Goal: Transaction & Acquisition: Purchase product/service

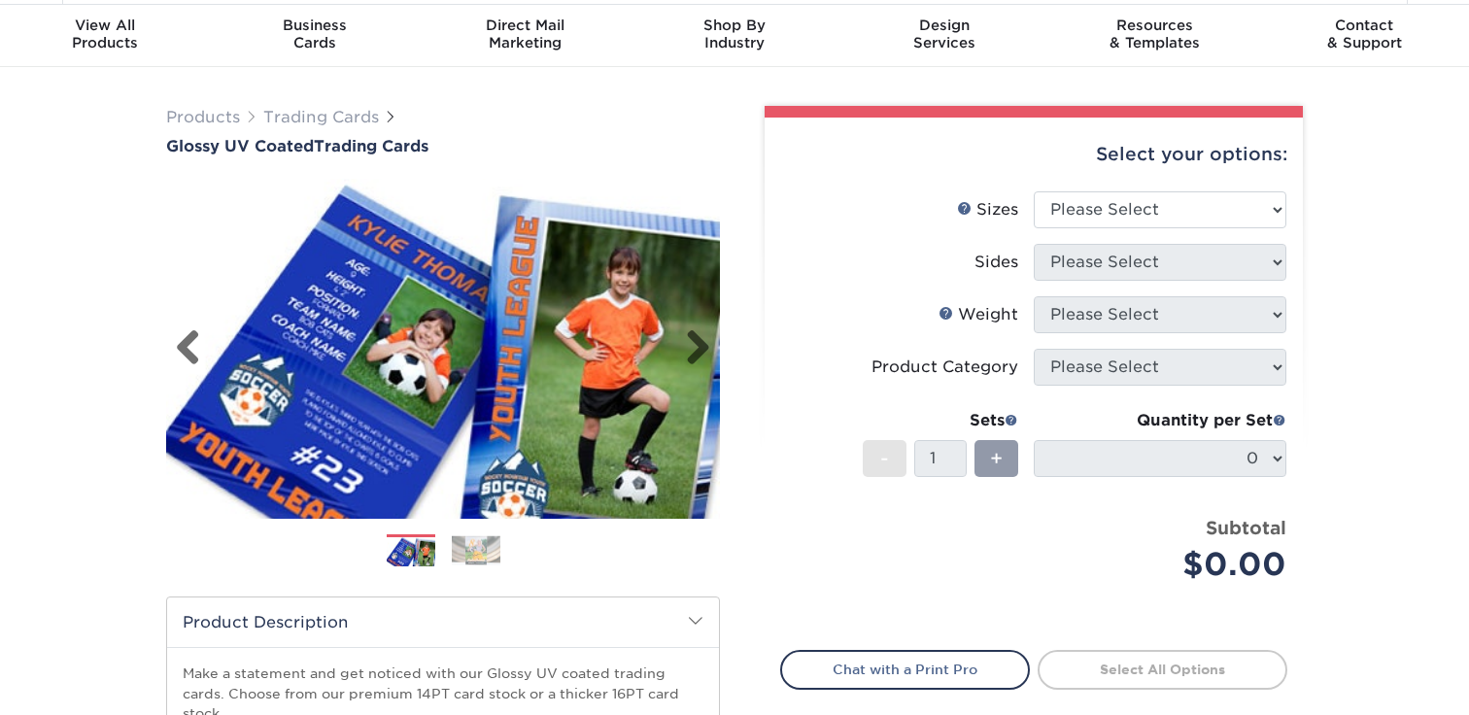
scroll to position [69, 0]
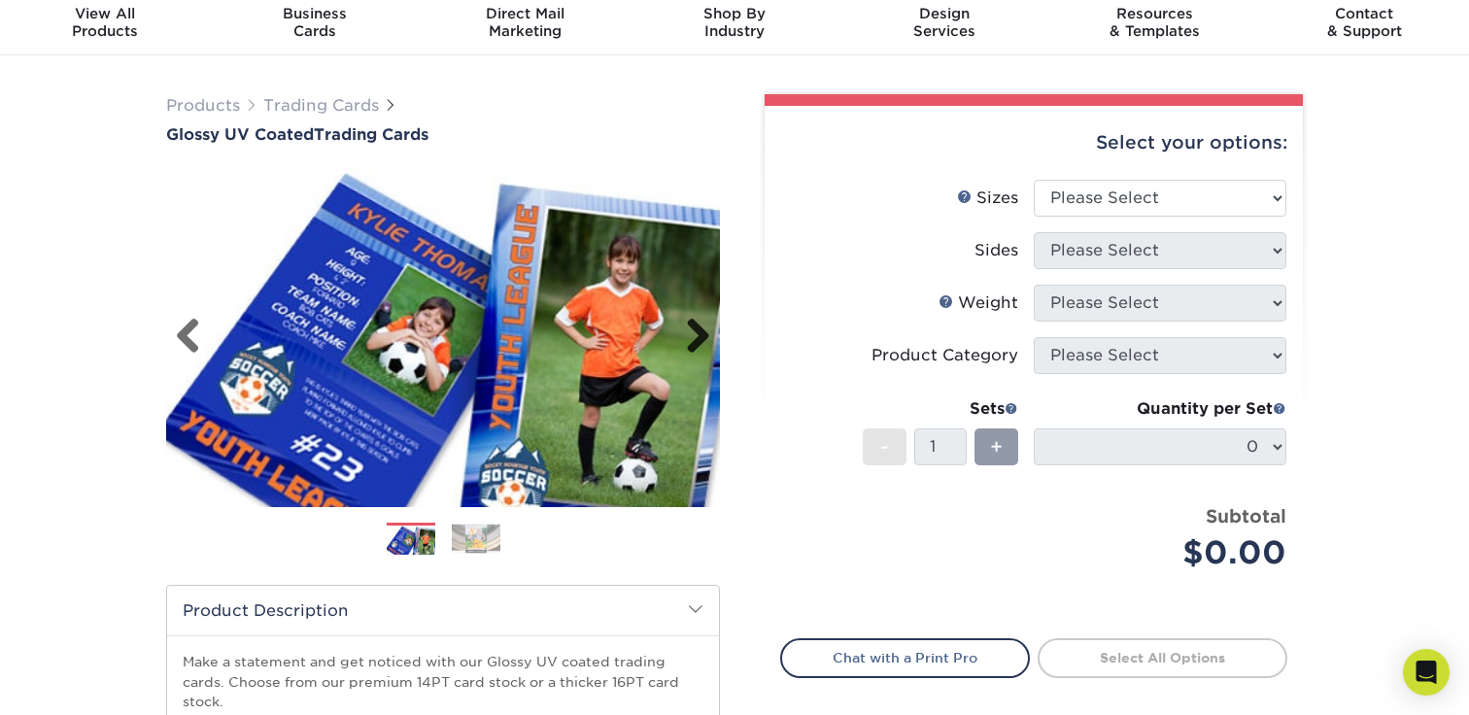
click at [704, 339] on link "Next" at bounding box center [691, 337] width 39 height 39
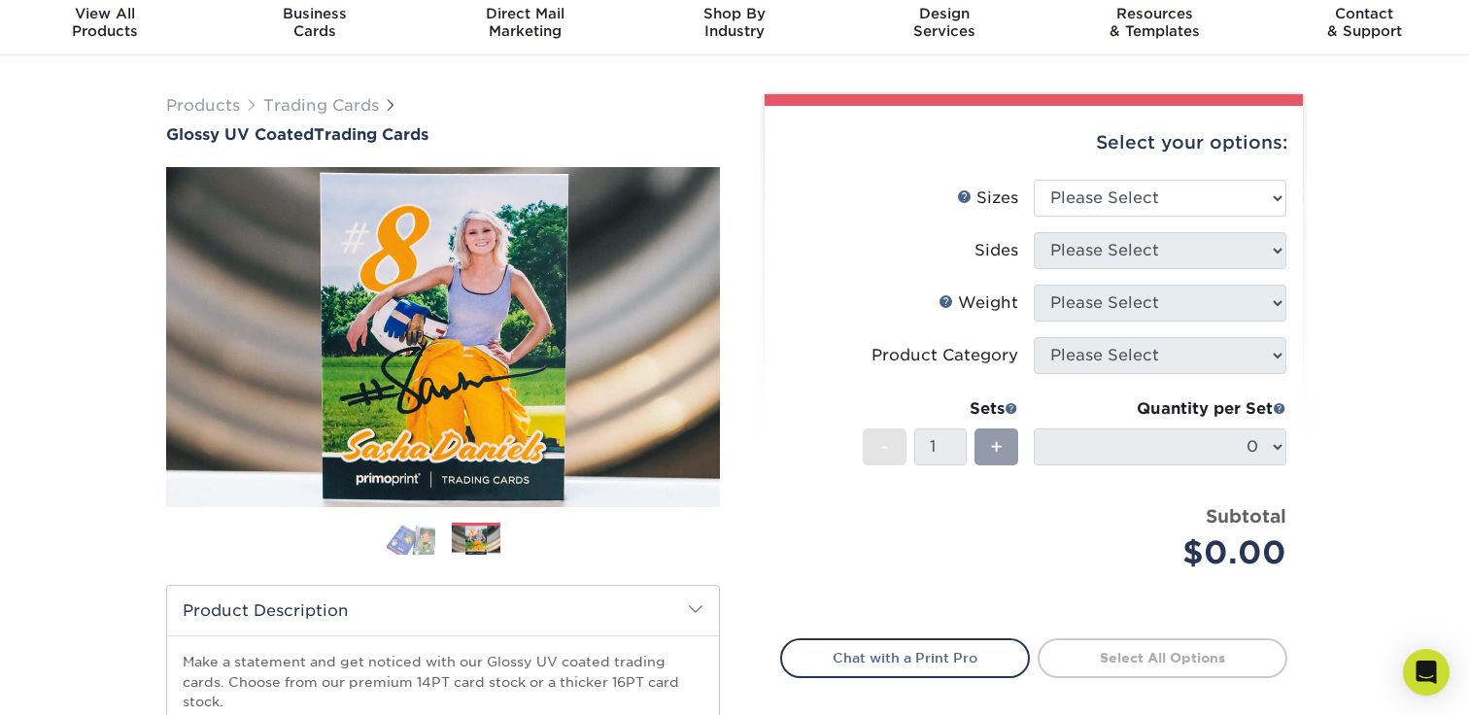
click at [485, 541] on img at bounding box center [476, 541] width 49 height 30
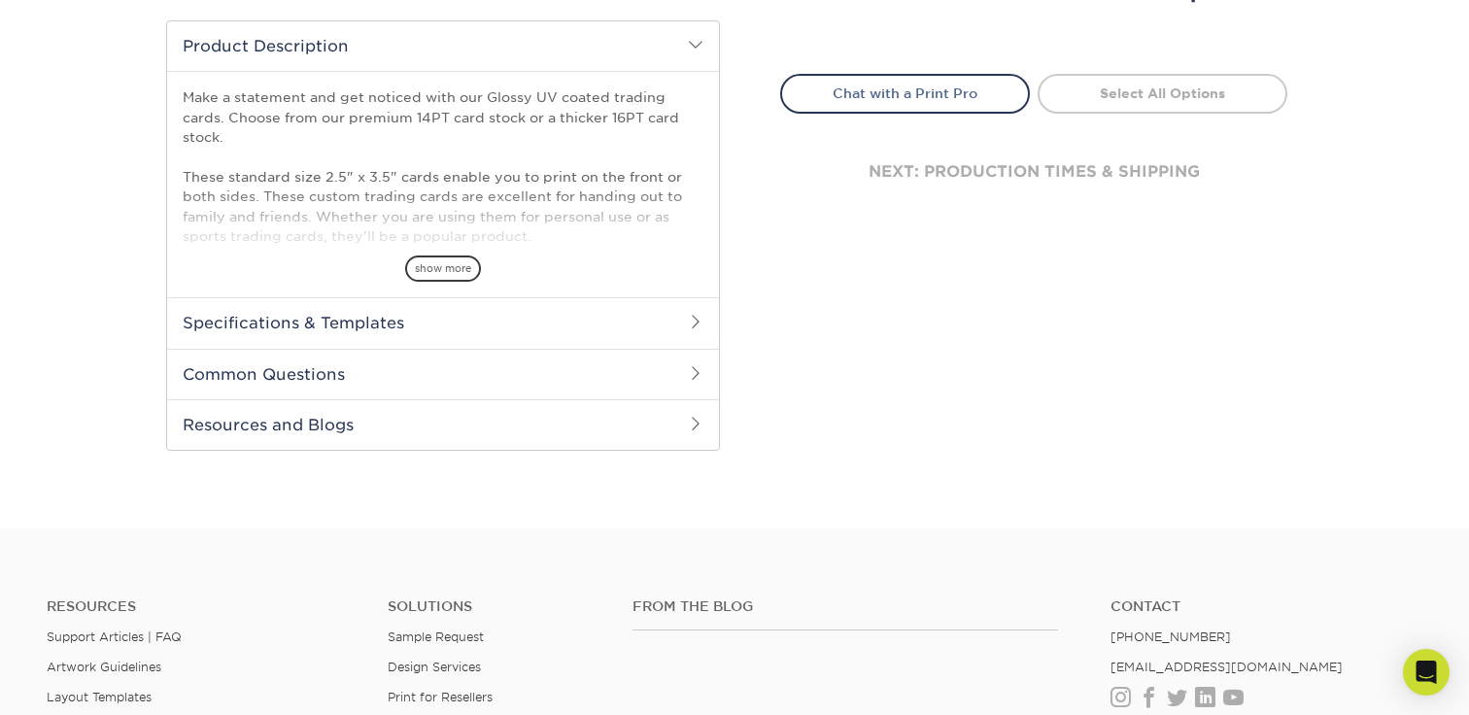
scroll to position [628, 0]
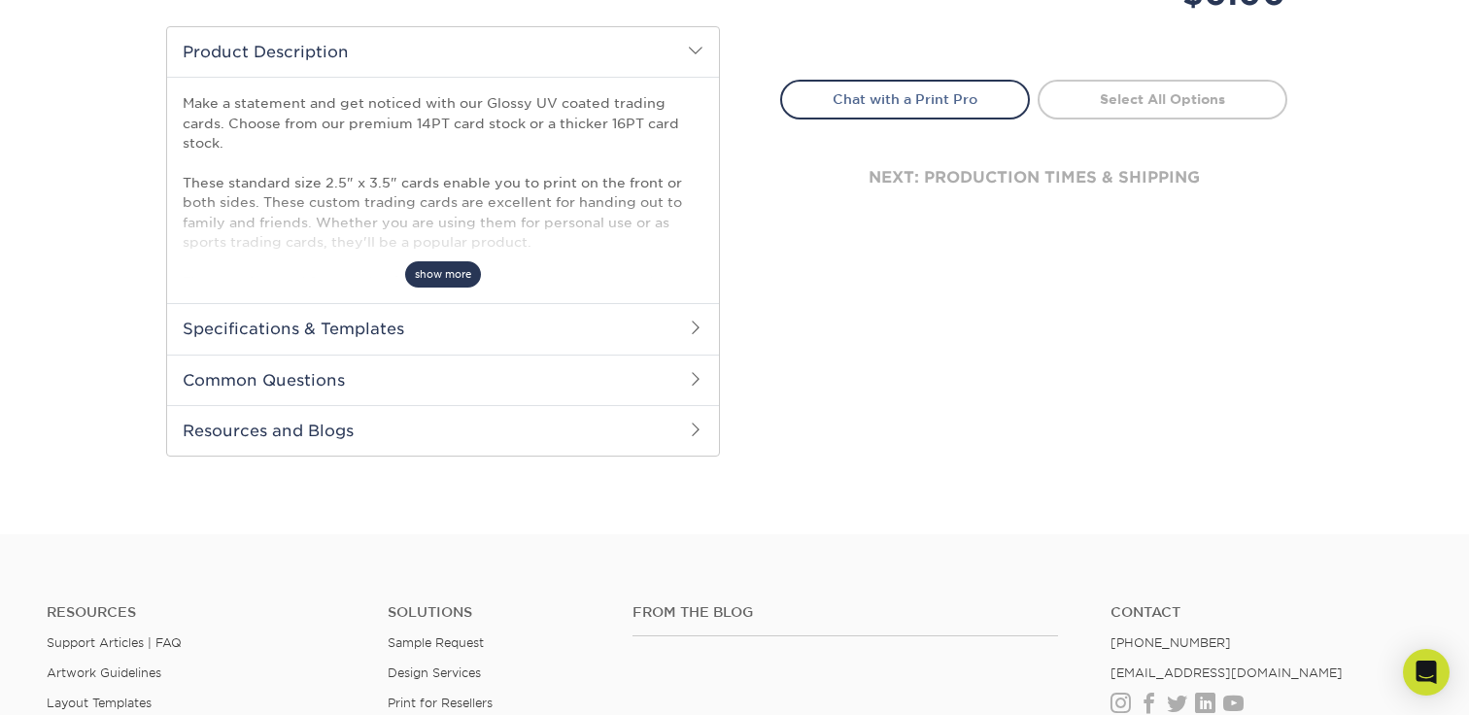
click at [429, 275] on span "show more" at bounding box center [443, 274] width 76 height 26
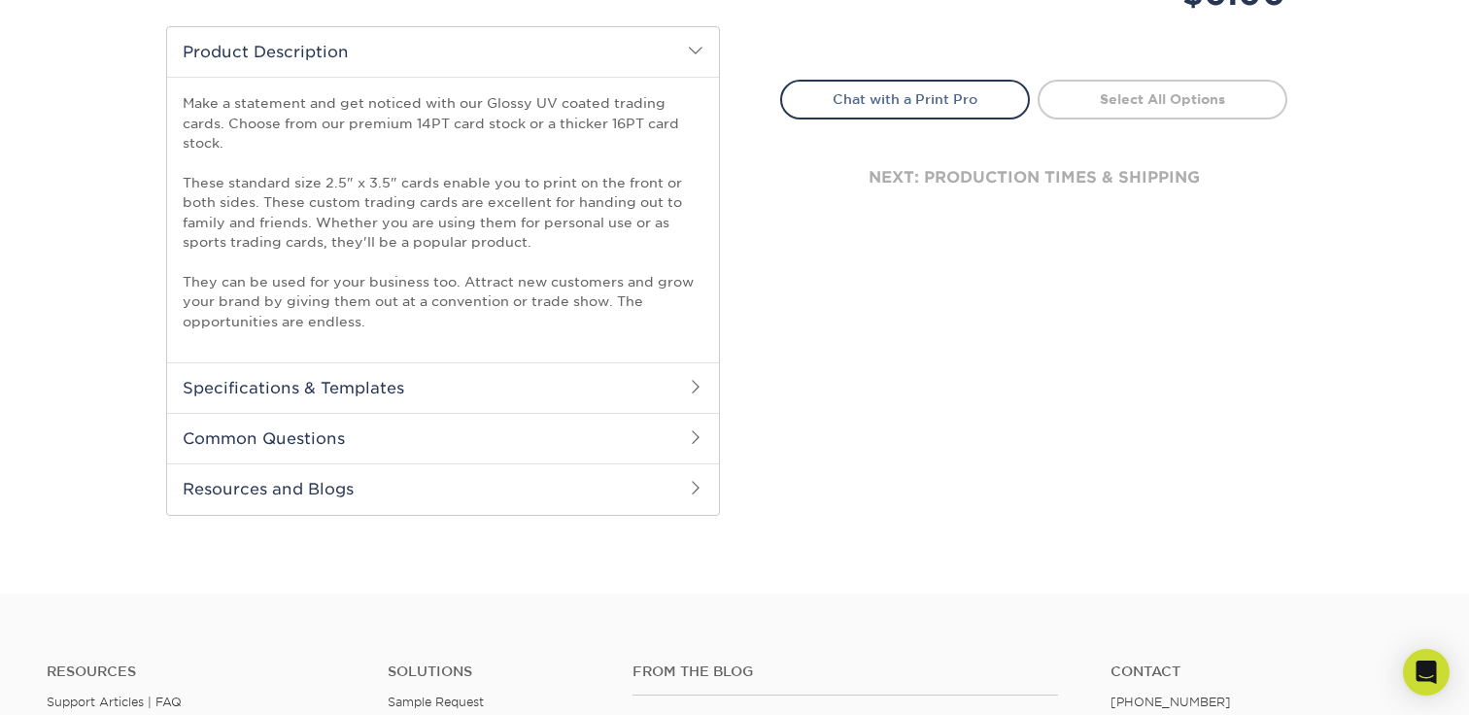
click at [434, 117] on p "Make a statement and get noticed with our Glossy UV coated trading cards. Choos…" at bounding box center [443, 212] width 521 height 238
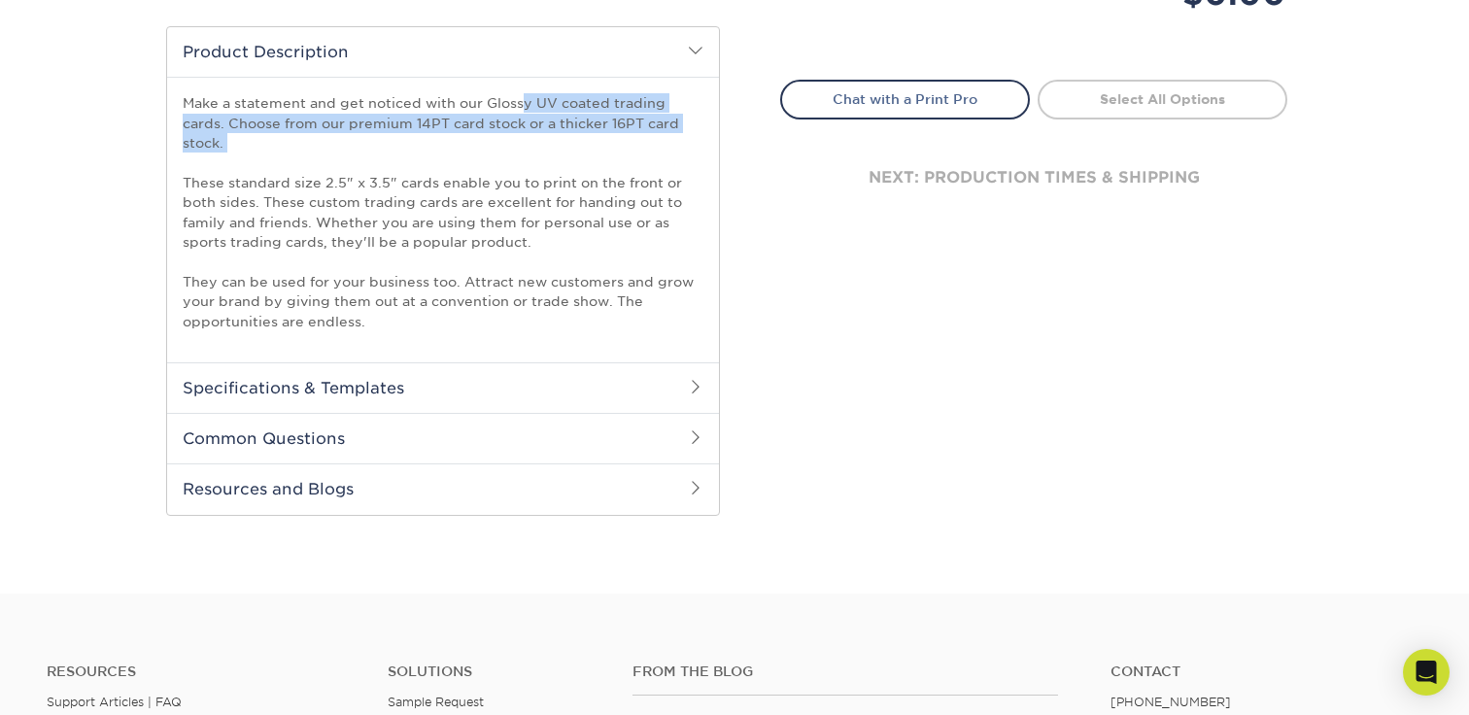
click at [434, 117] on p "Make a statement and get noticed with our Glossy UV coated trading cards. Choos…" at bounding box center [443, 212] width 521 height 238
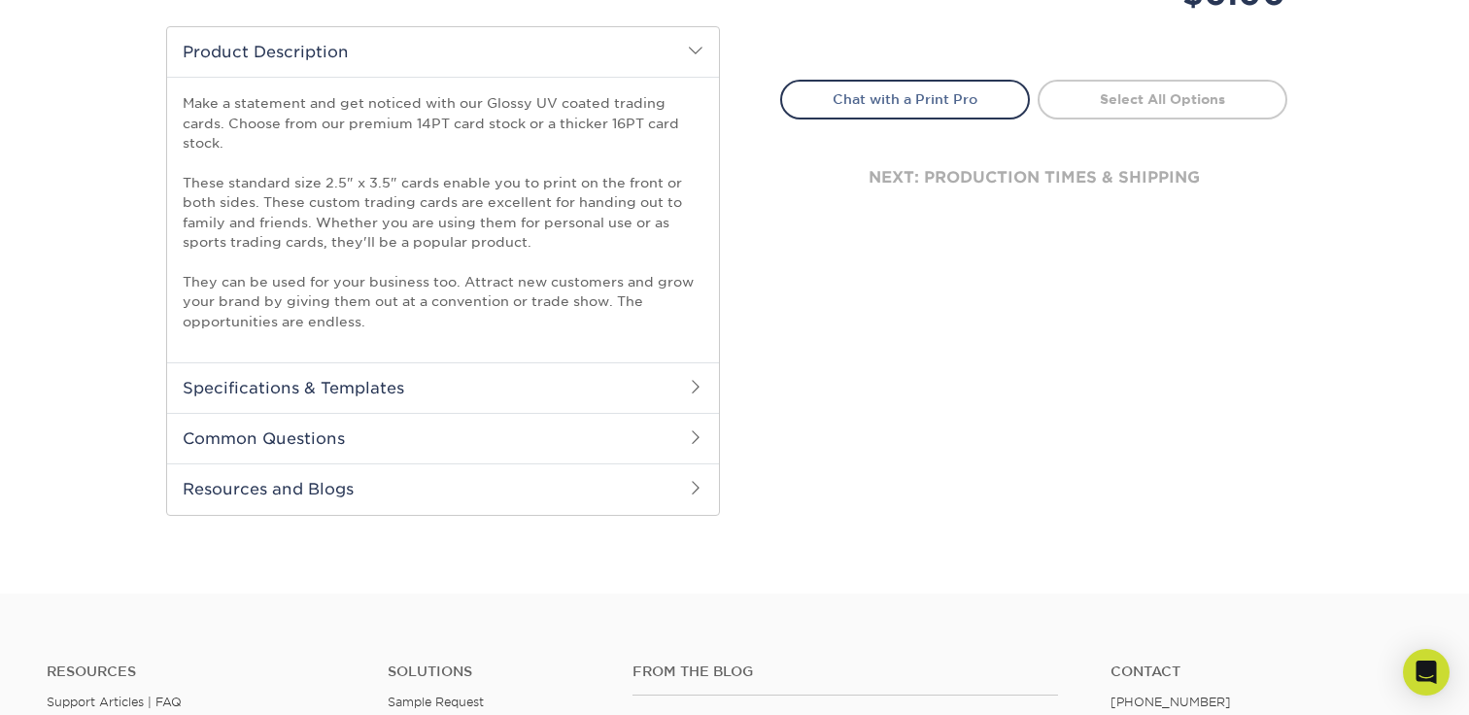
click at [376, 163] on p "Make a statement and get noticed with our Glossy UV coated trading cards. Choos…" at bounding box center [443, 212] width 521 height 238
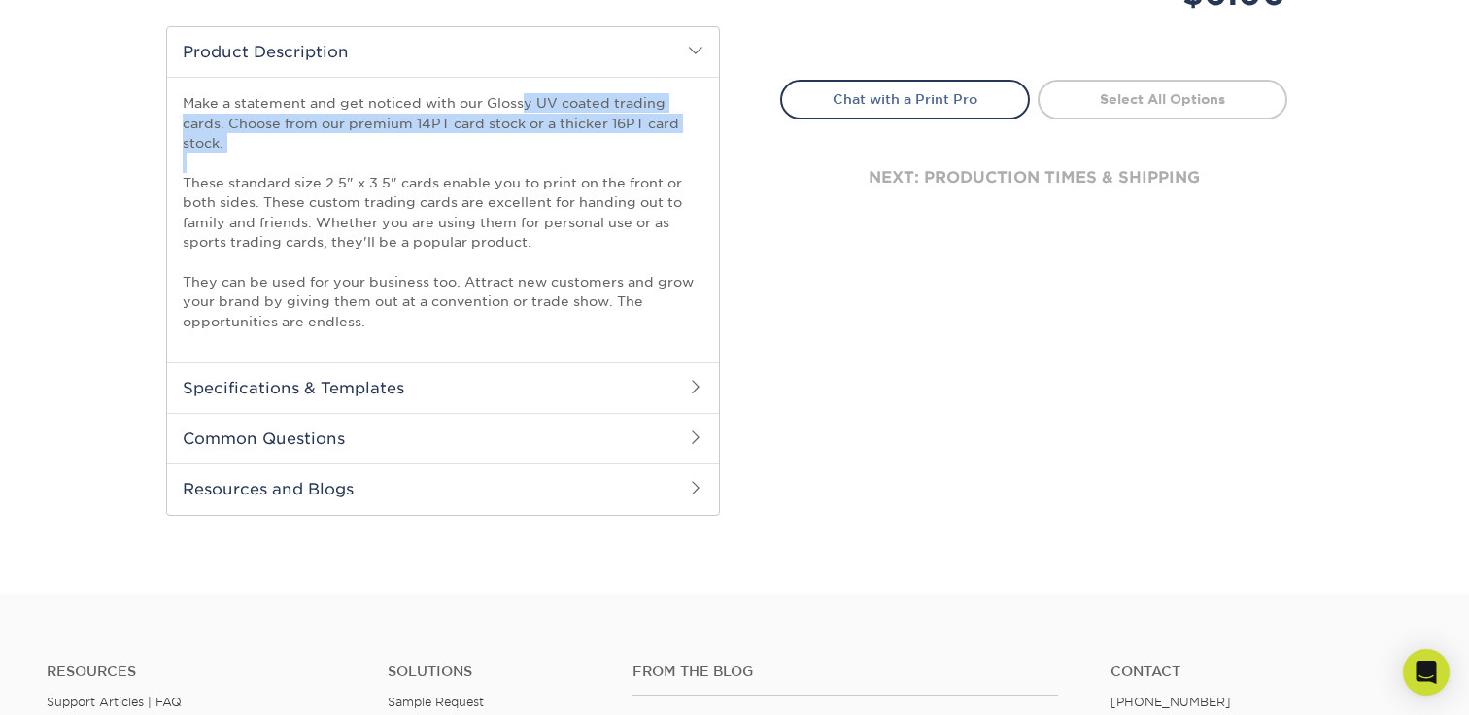
drag, startPoint x: 376, startPoint y: 163, endPoint x: 189, endPoint y: 91, distance: 200.9
click at [191, 91] on div "Make a statement and get noticed with our Glossy UV coated trading cards. Choos…" at bounding box center [443, 220] width 552 height 286
click at [189, 91] on div "Make a statement and get noticed with our Glossy UV coated trading cards. Choos…" at bounding box center [443, 220] width 552 height 286
